Goal: Task Accomplishment & Management: Manage account settings

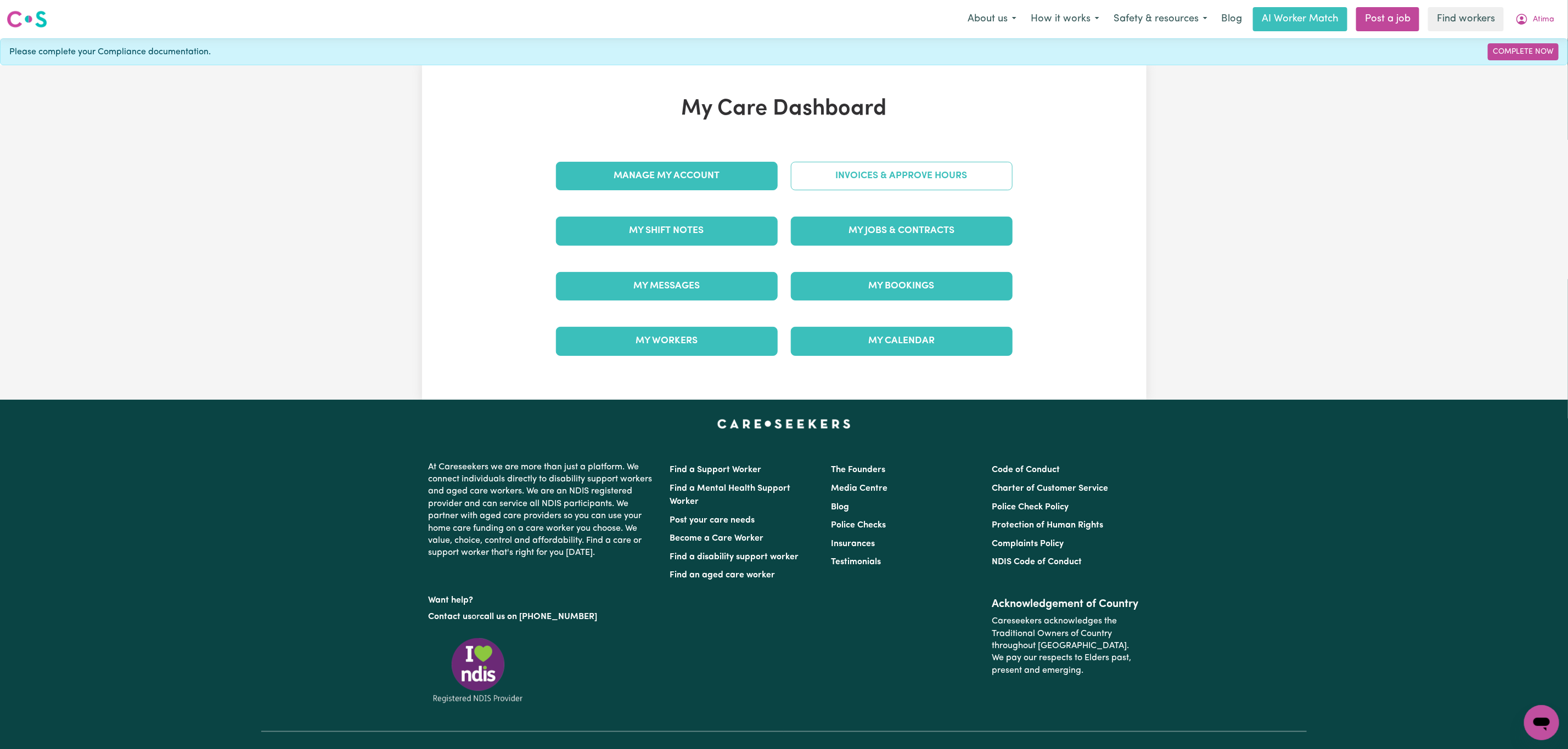
click at [860, 173] on link "Invoices & Approve Hours" at bounding box center [902, 176] width 222 height 29
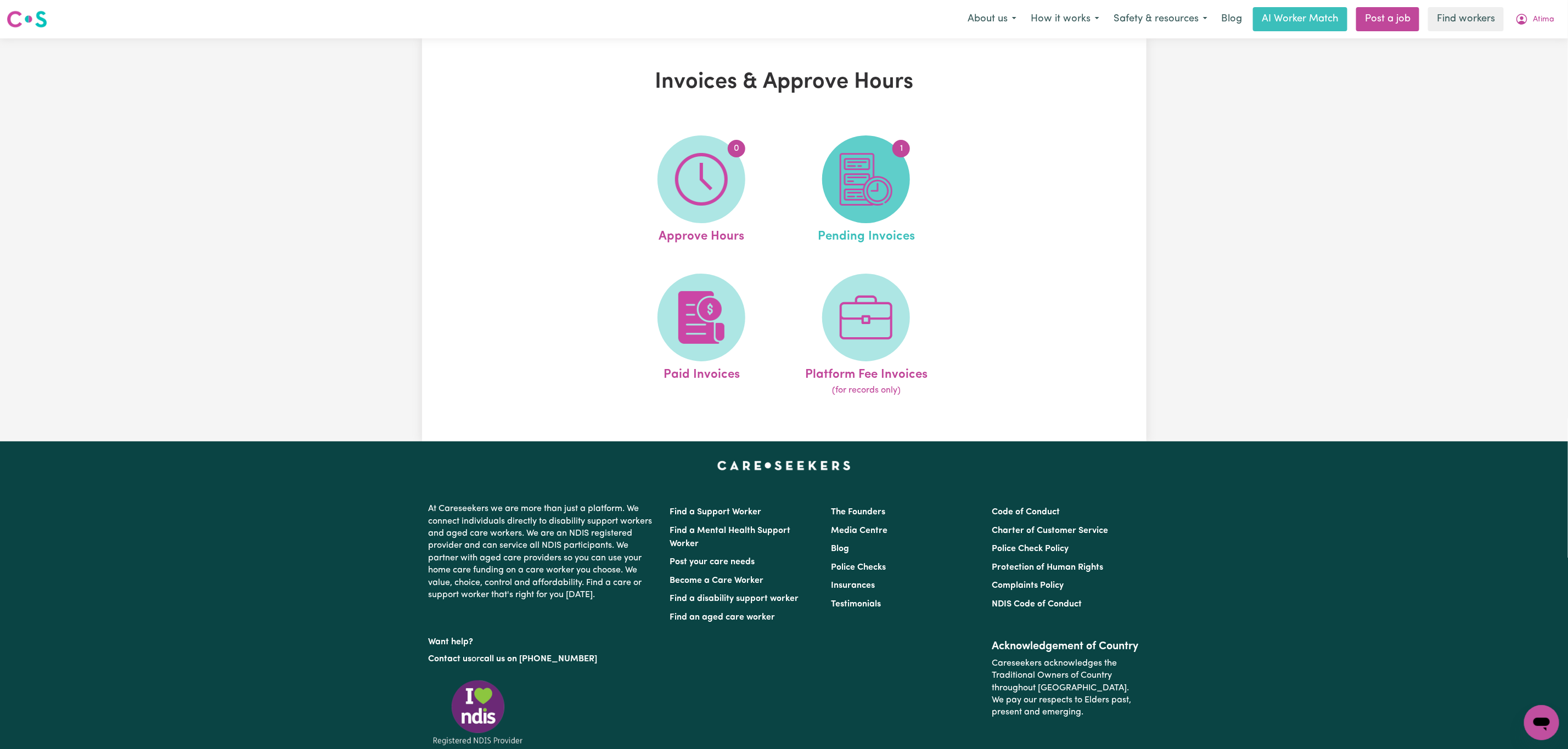
click at [886, 191] on img at bounding box center [866, 179] width 53 height 53
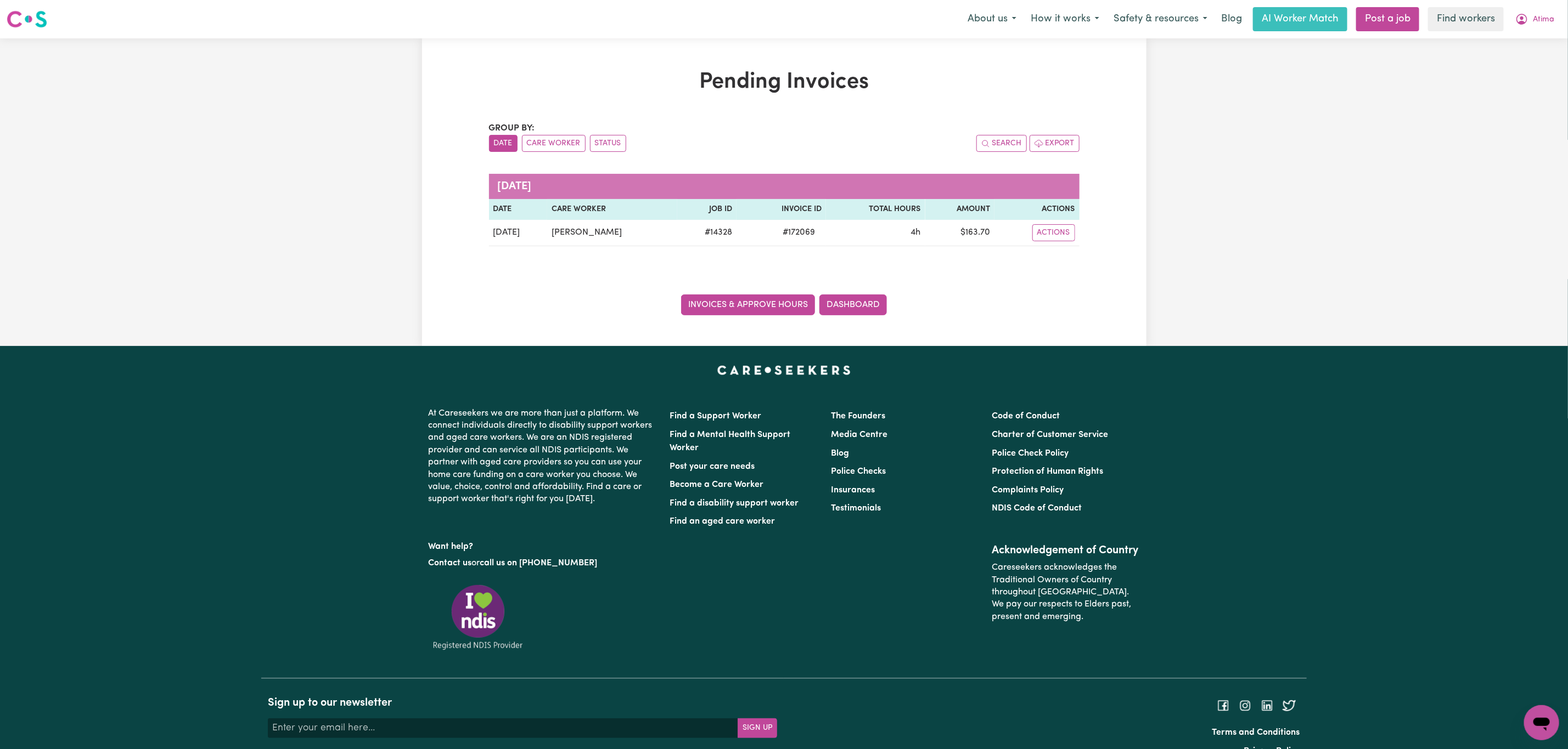
click at [725, 303] on link "Invoices & Approve Hours" at bounding box center [748, 305] width 134 height 21
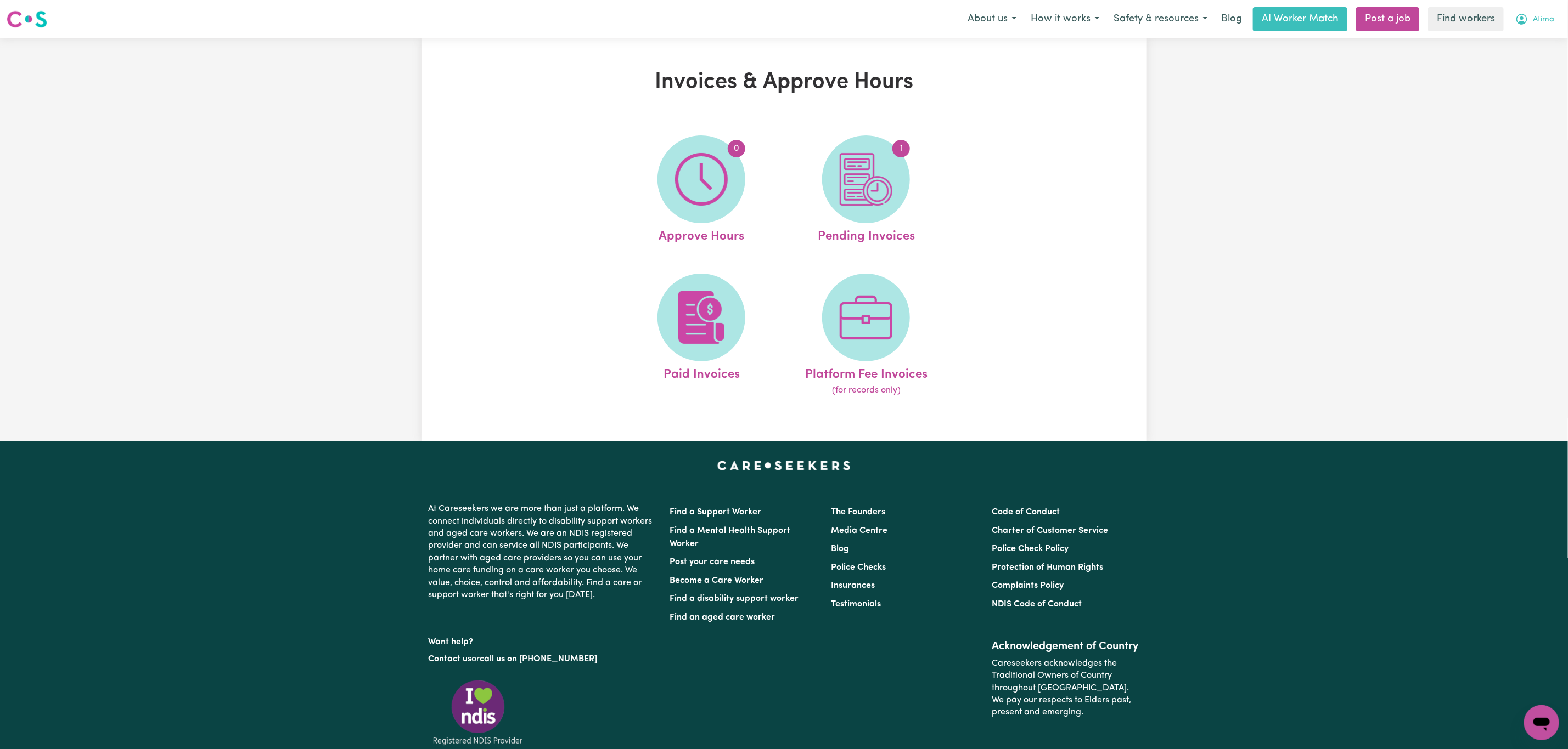
click at [1556, 21] on button "Atima" at bounding box center [1534, 19] width 53 height 23
click at [1532, 34] on link "My Dashboard" at bounding box center [1518, 42] width 87 height 21
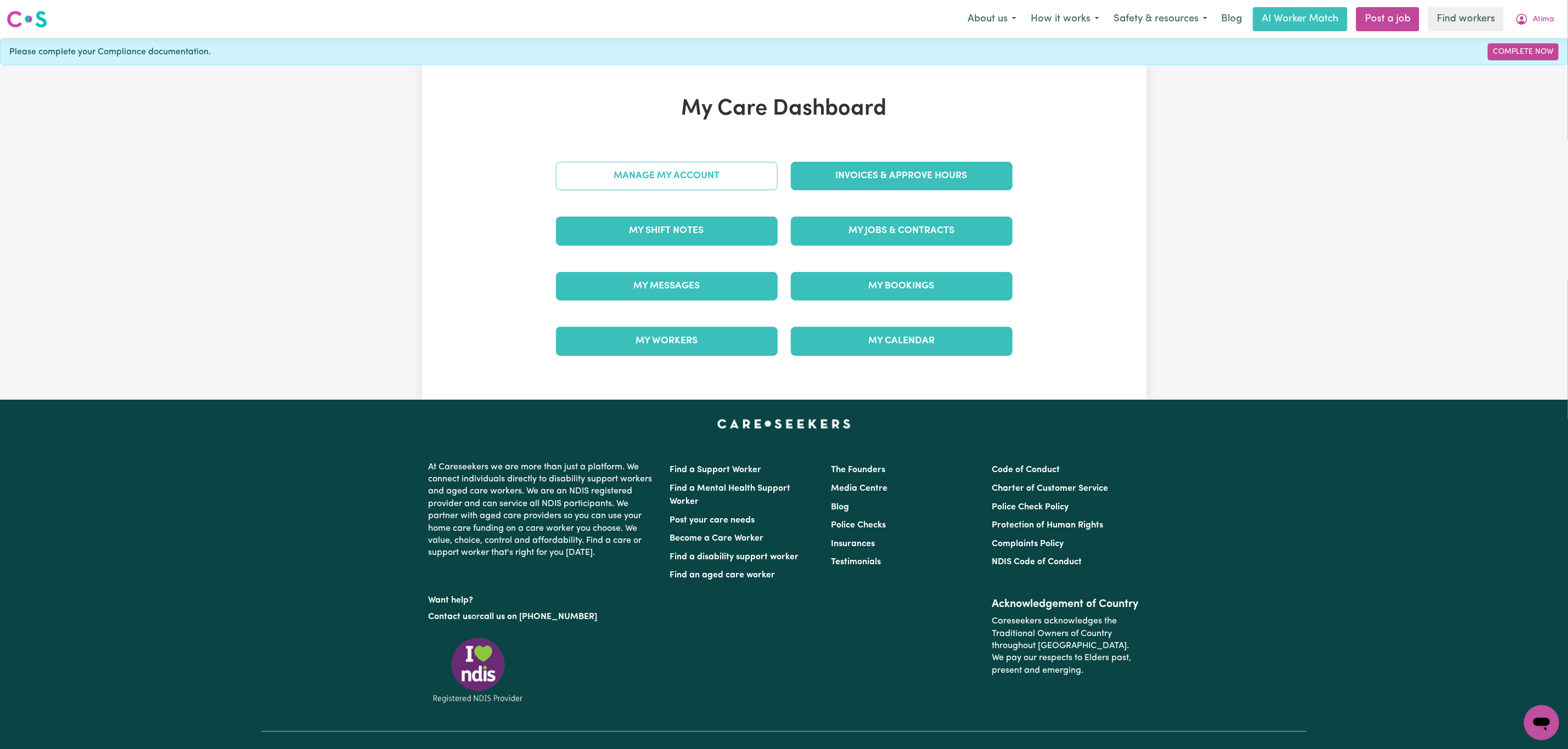
click at [687, 183] on link "Manage My Account" at bounding box center [667, 176] width 222 height 29
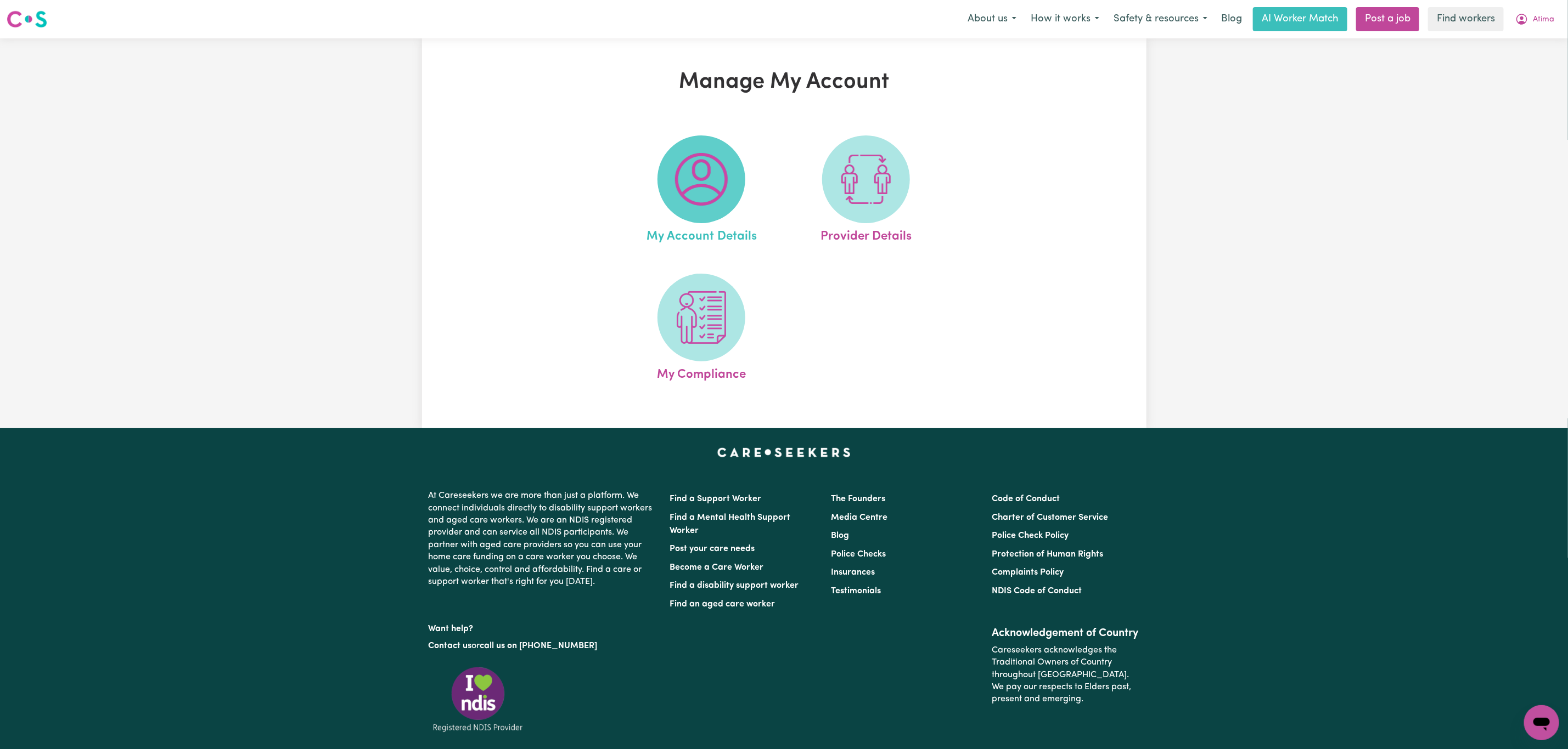
click at [683, 192] on img at bounding box center [701, 179] width 53 height 53
select select "other"
select select "call"
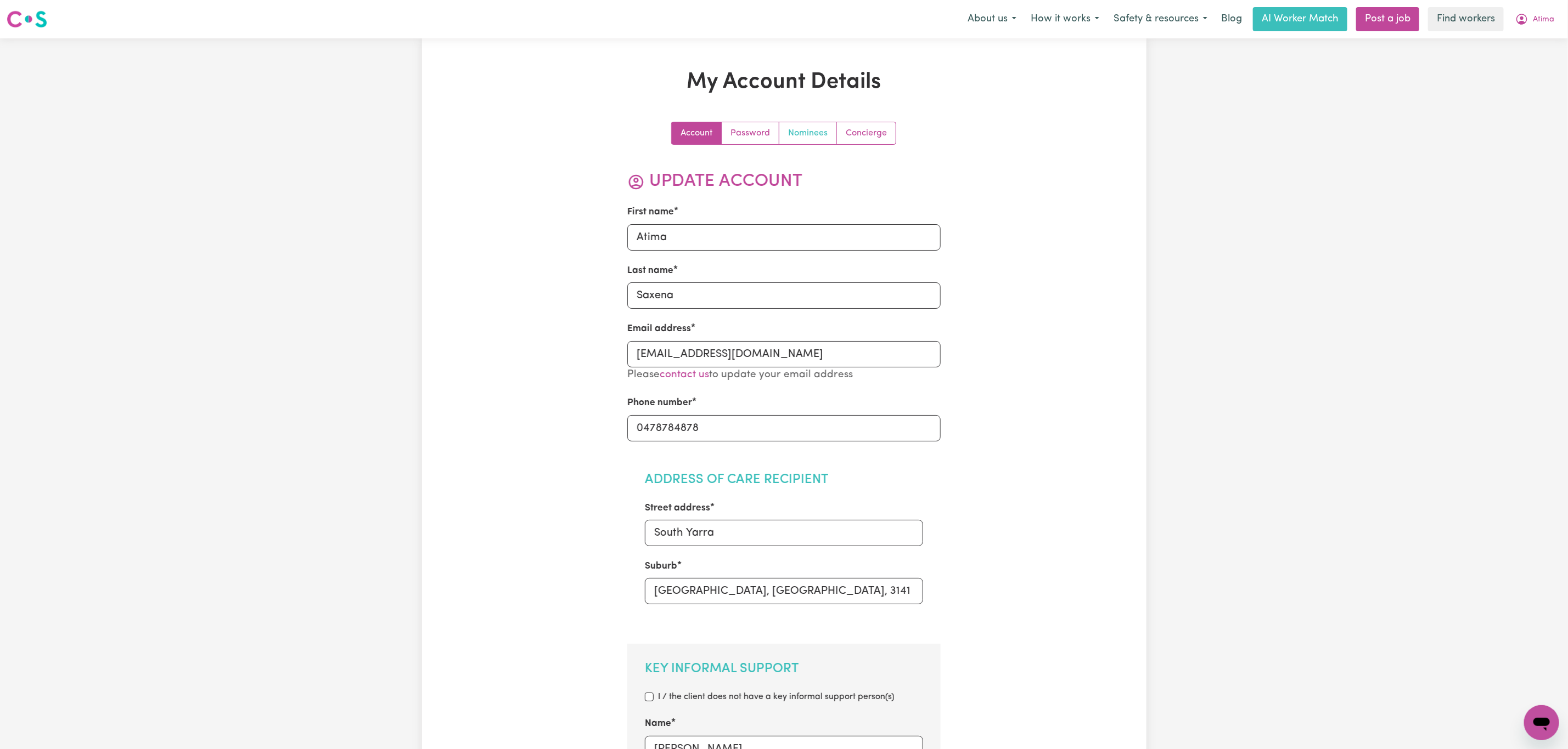
click at [791, 139] on link "Nominees" at bounding box center [808, 133] width 58 height 22
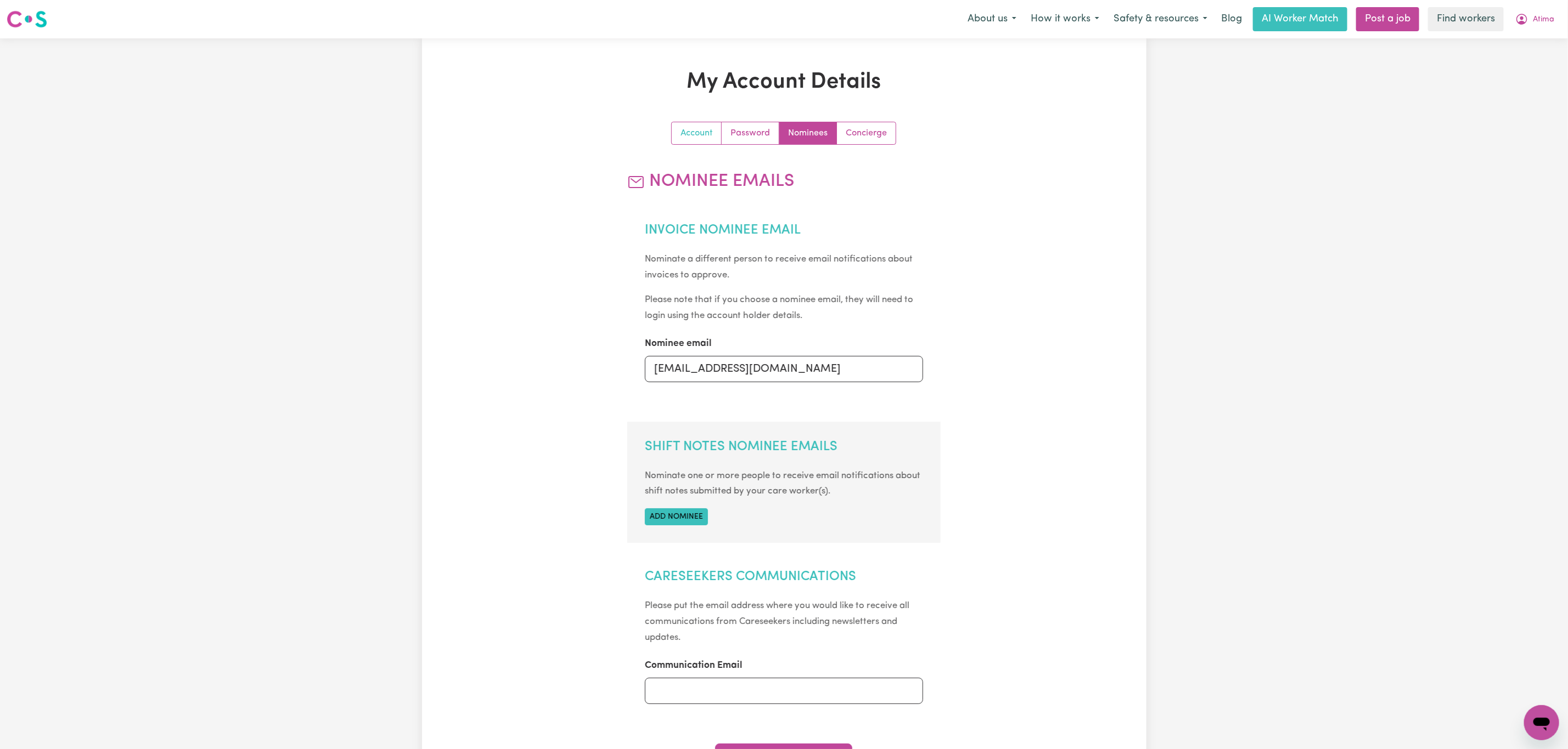
click at [692, 132] on link "Account" at bounding box center [696, 133] width 50 height 22
select select "other"
select select "call"
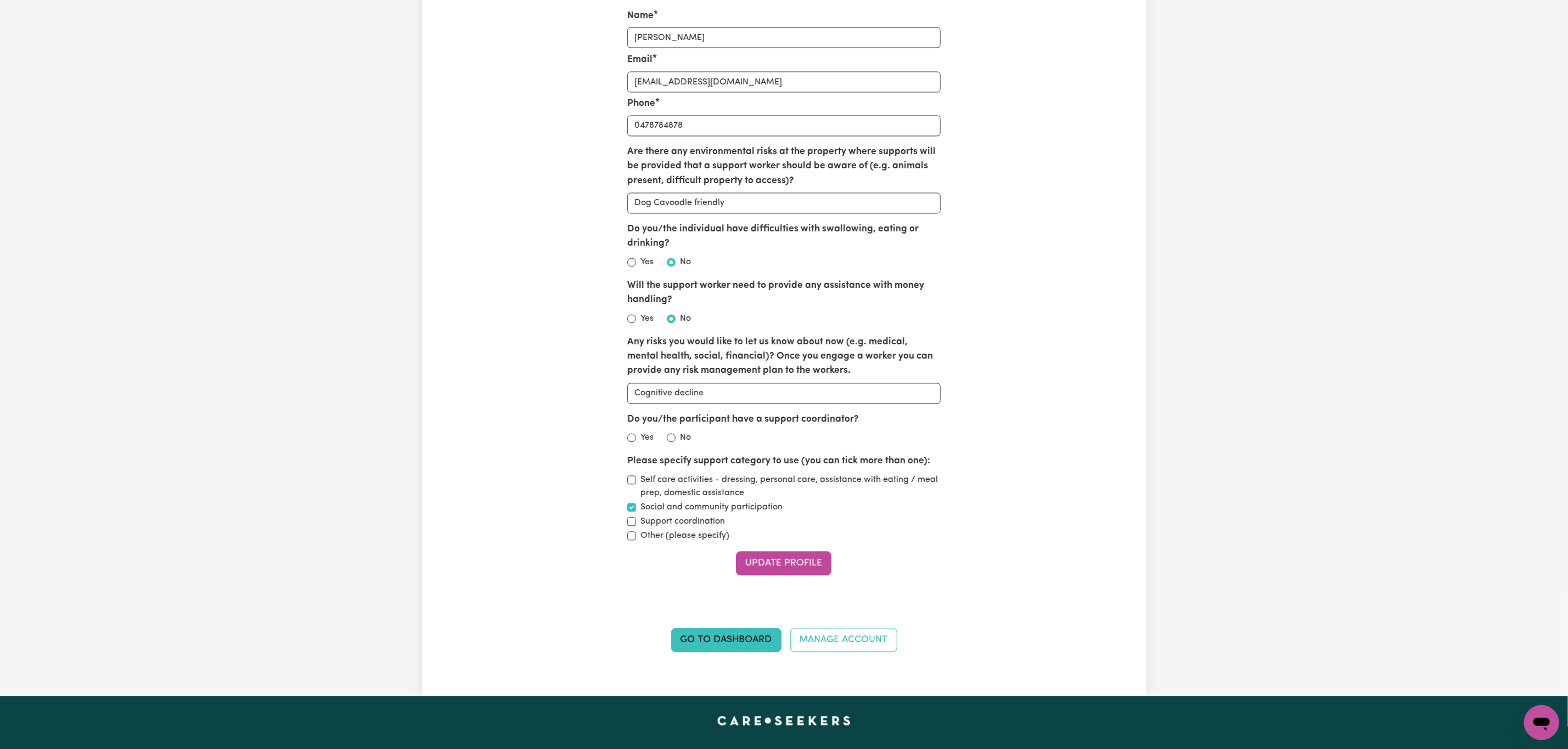
scroll to position [1646, 0]
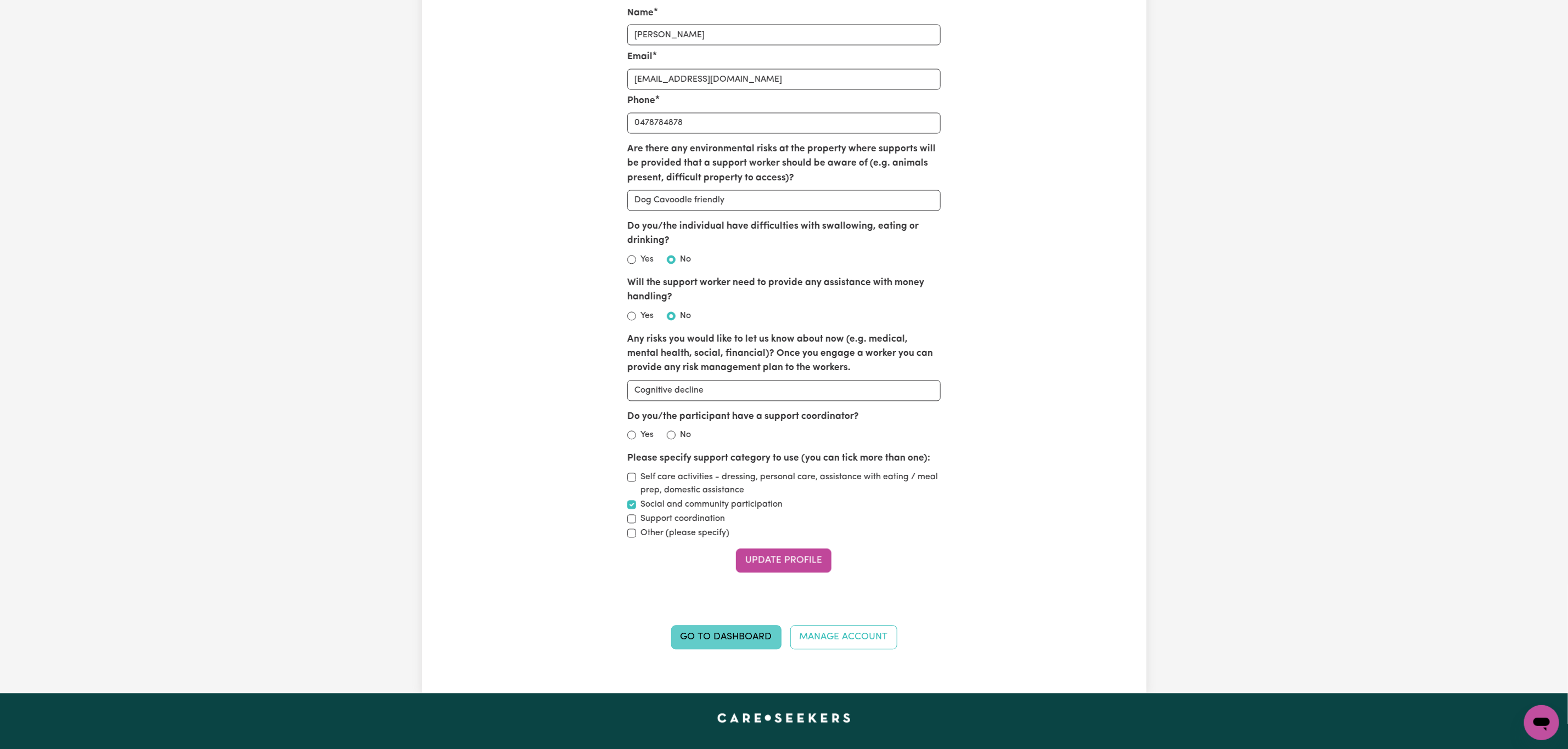
click at [728, 650] on link "Go to Dashboard" at bounding box center [726, 636] width 110 height 24
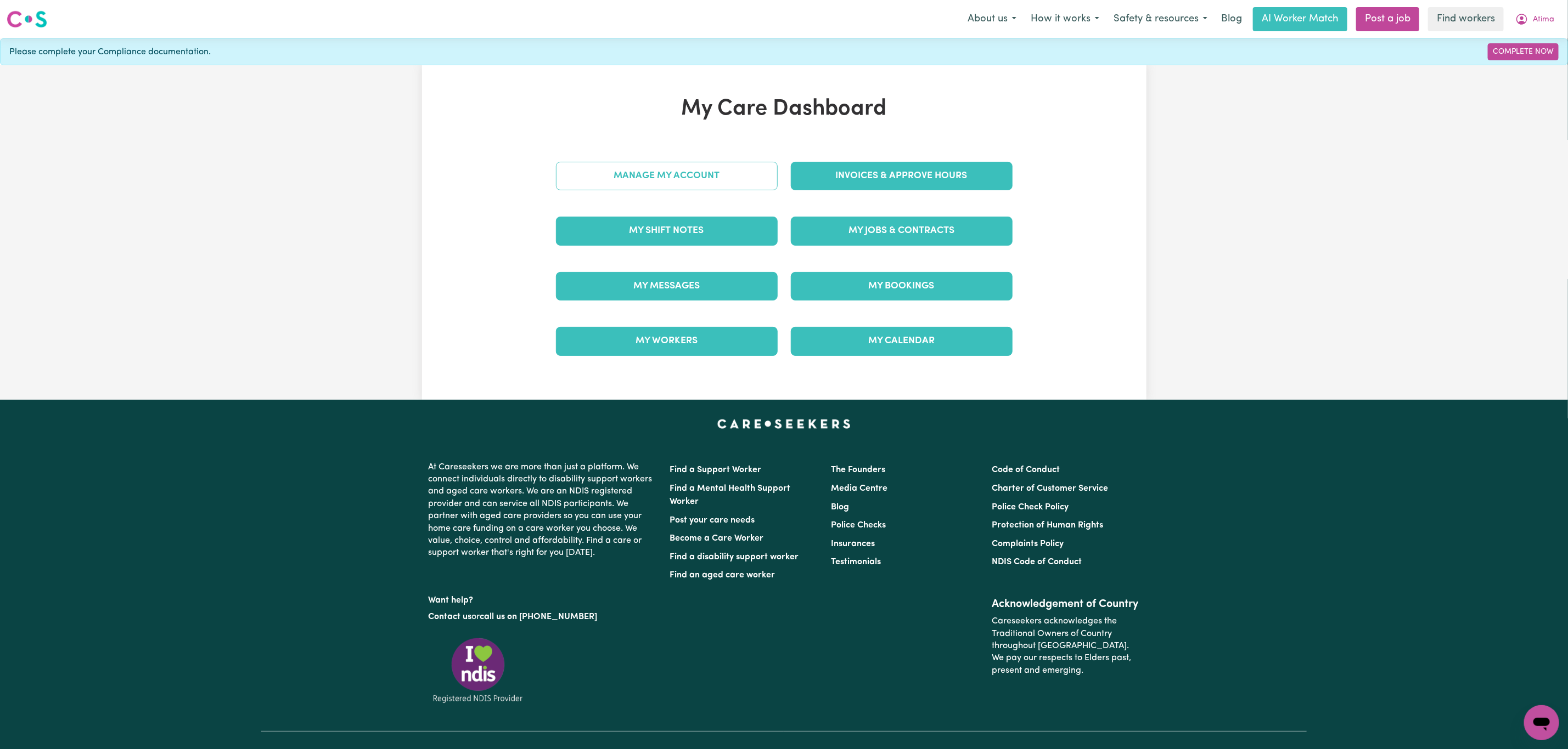
click at [722, 173] on link "Manage My Account" at bounding box center [667, 176] width 222 height 29
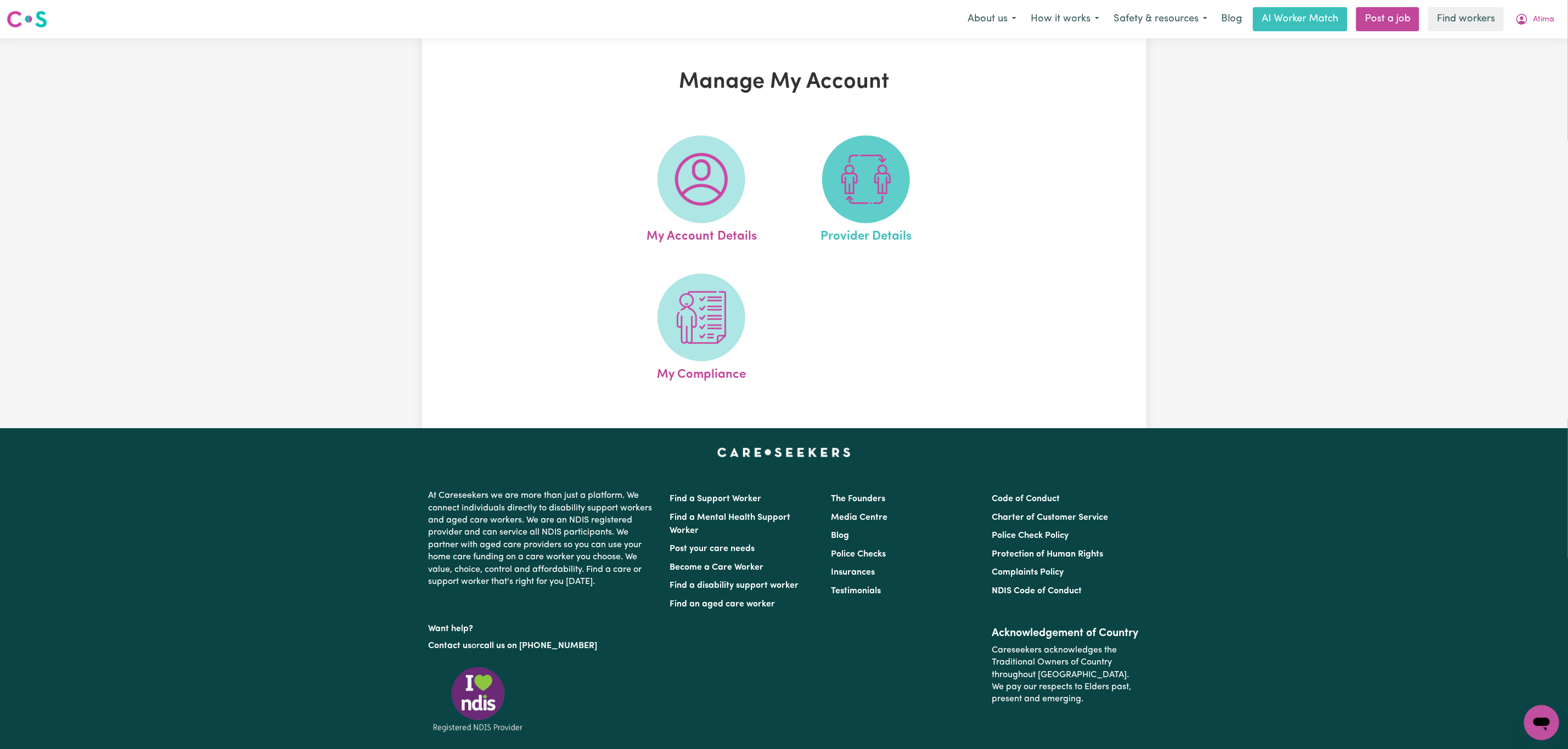
click at [879, 176] on img at bounding box center [866, 179] width 53 height 53
select select "AGED_HOME_CARE"
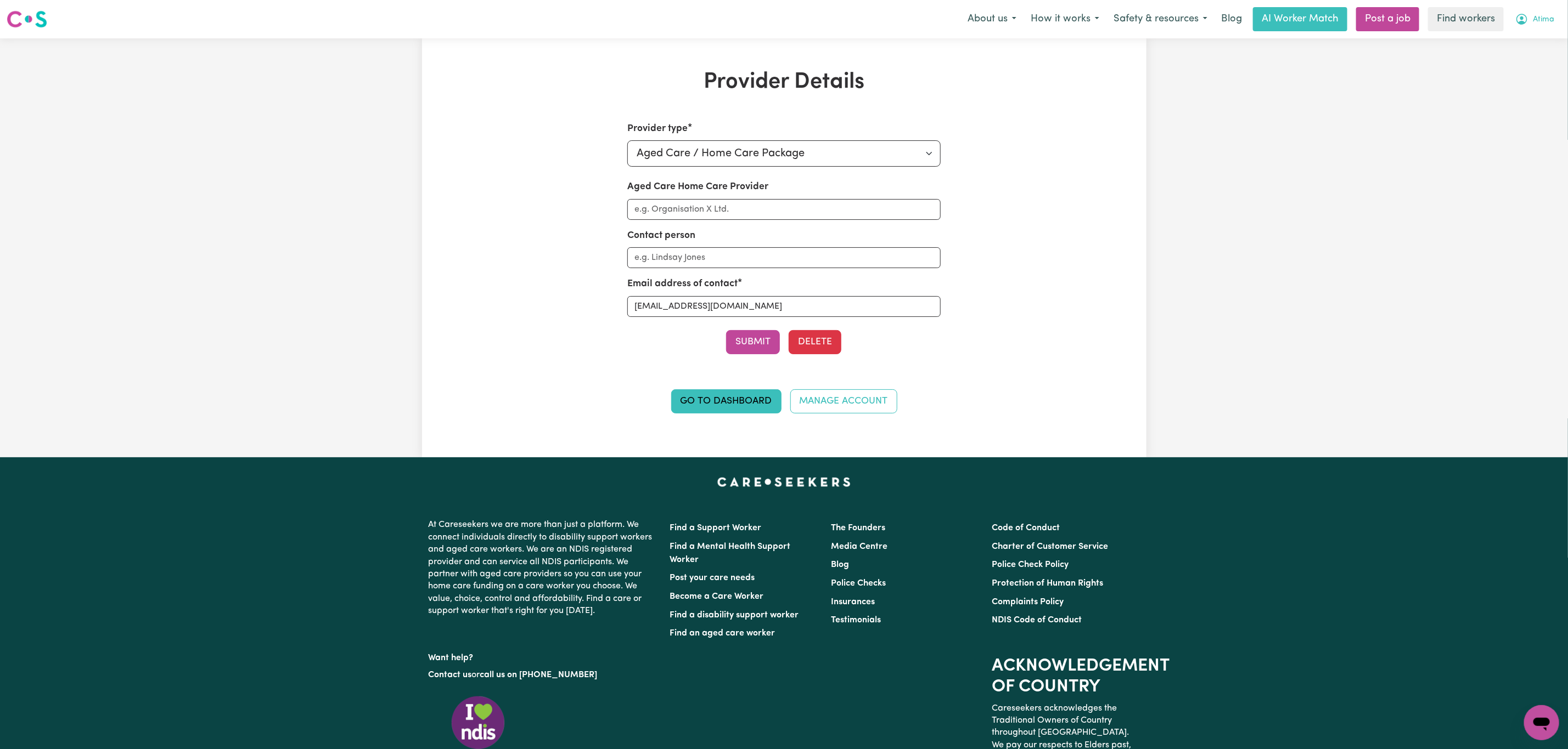
click at [1540, 28] on button "Atima" at bounding box center [1534, 19] width 53 height 23
click at [1537, 66] on link "Logout" at bounding box center [1518, 62] width 87 height 21
